Goal: Task Accomplishment & Management: Complete application form

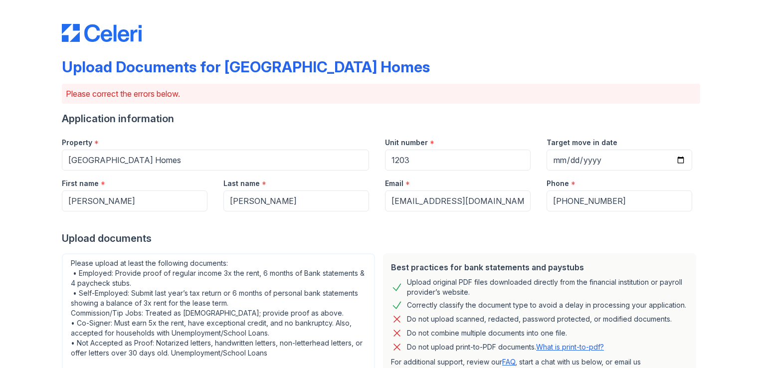
scroll to position [309, 0]
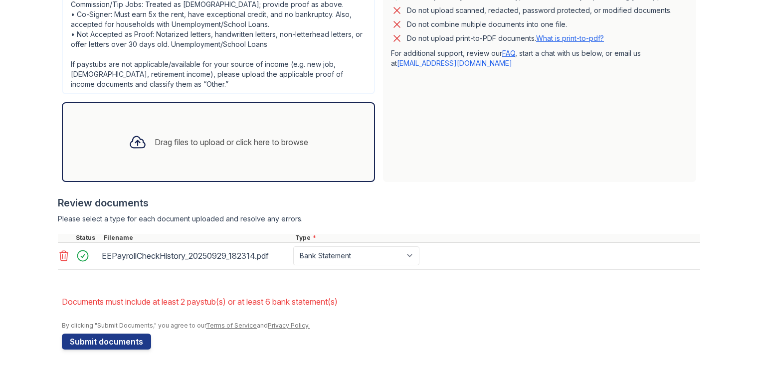
click at [191, 144] on div "Drag files to upload or click here to browse" at bounding box center [232, 142] width 154 height 12
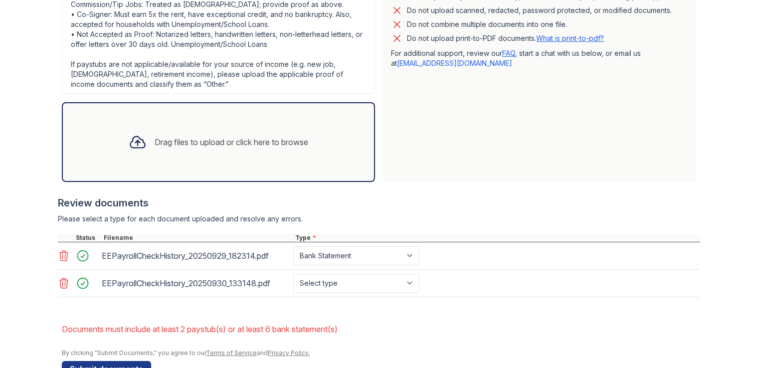
click at [155, 141] on div "Drag files to upload or click here to browse" at bounding box center [232, 142] width 154 height 12
click at [407, 281] on select "Select type Paystub Bank Statement Offer Letter Tax Documents Benefit Award Let…" at bounding box center [356, 283] width 126 height 19
select select "paystub"
click at [293, 274] on select "Select type Paystub Bank Statement Offer Letter Tax Documents Benefit Award Let…" at bounding box center [356, 283] width 126 height 19
click at [130, 363] on button "Submit documents" at bounding box center [106, 369] width 89 height 16
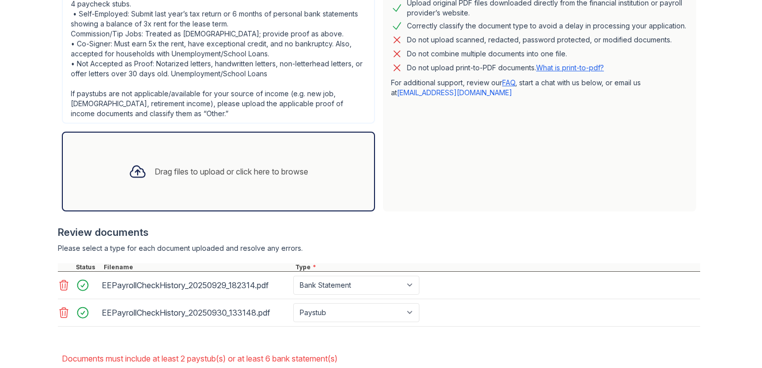
scroll to position [336, 0]
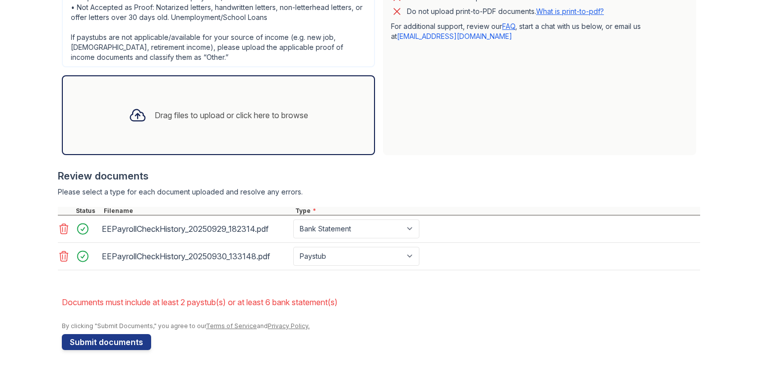
click at [249, 123] on div "Drag files to upload or click here to browse" at bounding box center [219, 115] width 196 height 34
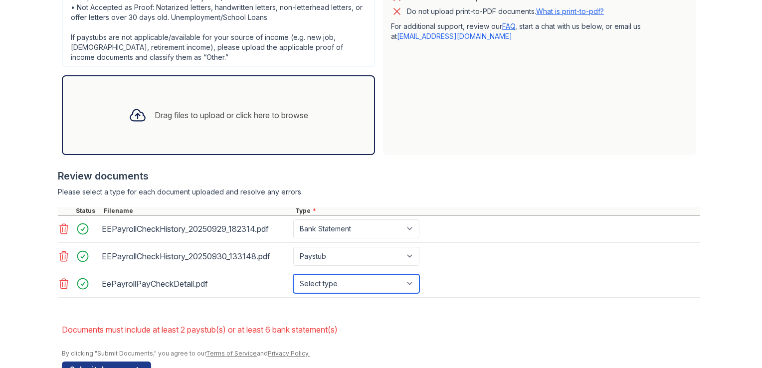
click at [407, 279] on select "Select type Paystub Bank Statement Offer Letter Tax Documents Benefit Award Let…" at bounding box center [356, 283] width 126 height 19
select select "paystub"
click at [293, 274] on select "Select type Paystub Bank Statement Offer Letter Tax Documents Benefit Award Let…" at bounding box center [356, 283] width 126 height 19
click at [134, 366] on button "Submit documents" at bounding box center [106, 370] width 89 height 16
